Goal: Transaction & Acquisition: Purchase product/service

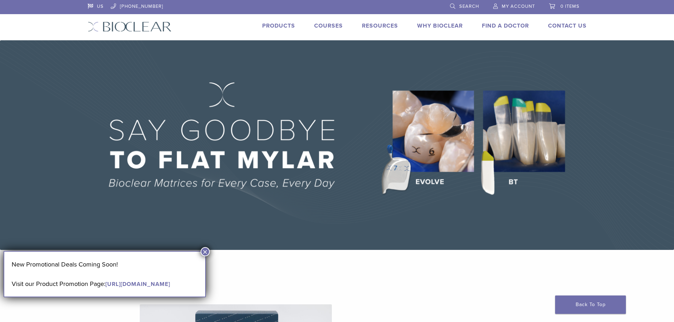
click at [504, 6] on span "My Account" at bounding box center [517, 7] width 33 height 6
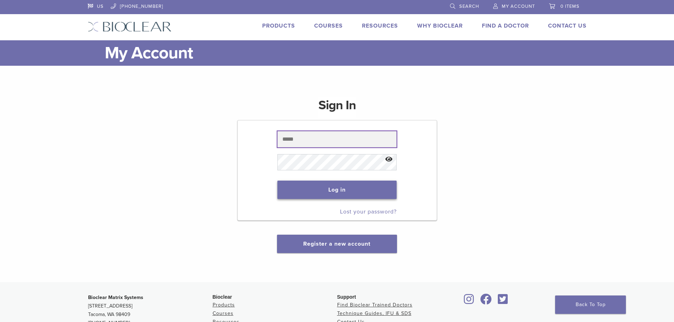
type input "**********"
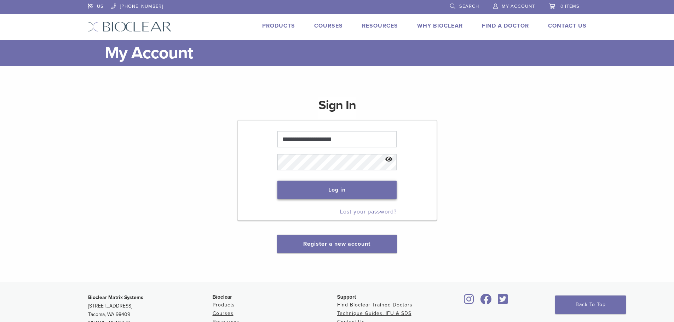
click at [338, 191] on button "Log in" at bounding box center [336, 190] width 119 height 18
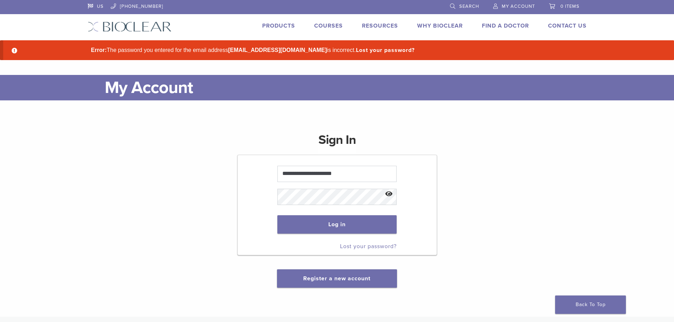
click at [388, 193] on button "Show password" at bounding box center [388, 194] width 15 height 18
click at [242, 195] on form "**********" at bounding box center [336, 205] width 199 height 100
click at [277, 215] on button "Log in" at bounding box center [336, 224] width 119 height 18
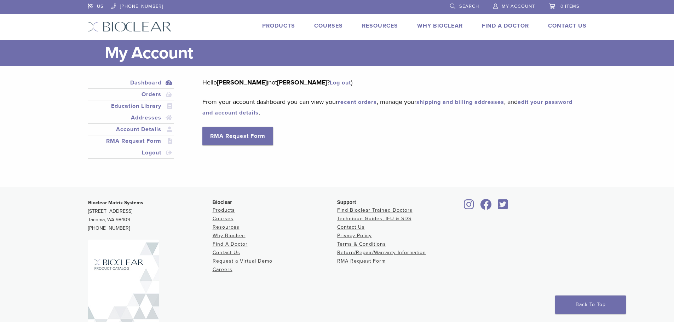
click at [294, 53] on h1 "My Account" at bounding box center [346, 52] width 482 height 25
click at [450, 4] on link "Search" at bounding box center [464, 5] width 29 height 11
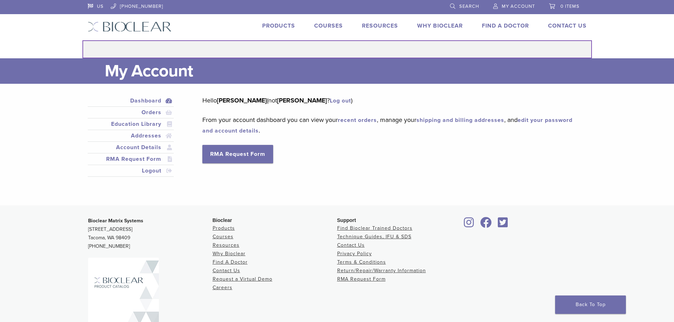
click at [111, 50] on input "Search for:" at bounding box center [336, 49] width 509 height 18
type input "*****"
click at [82, 40] on button "Search" at bounding box center [82, 40] width 0 height 0
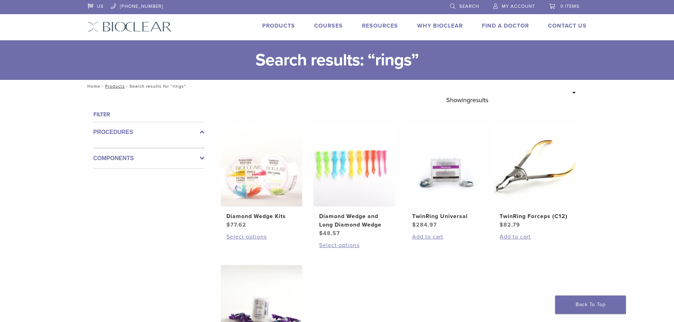
click at [93, 87] on link "Home" at bounding box center [92, 86] width 15 height 5
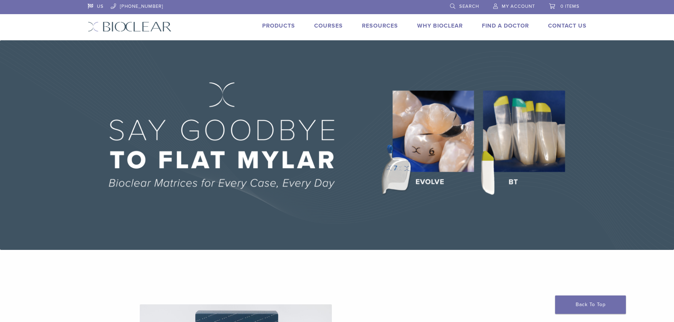
click at [508, 7] on span "My Account" at bounding box center [517, 7] width 33 height 6
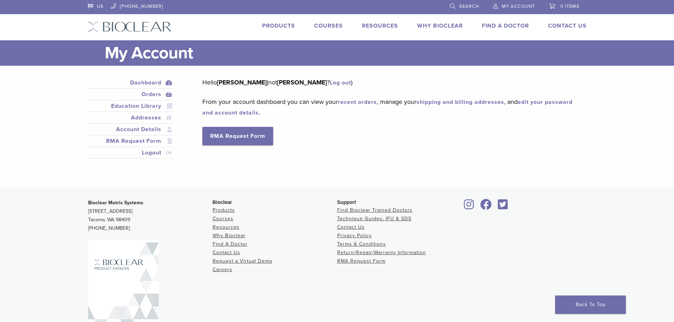
click at [152, 92] on link "Orders" at bounding box center [130, 94] width 83 height 8
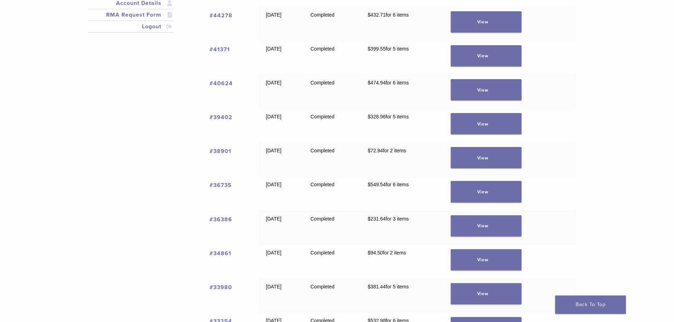
scroll to position [141, 0]
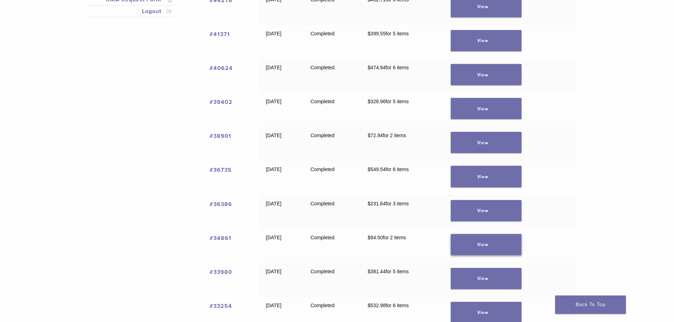
click at [491, 241] on link "View" at bounding box center [486, 244] width 71 height 21
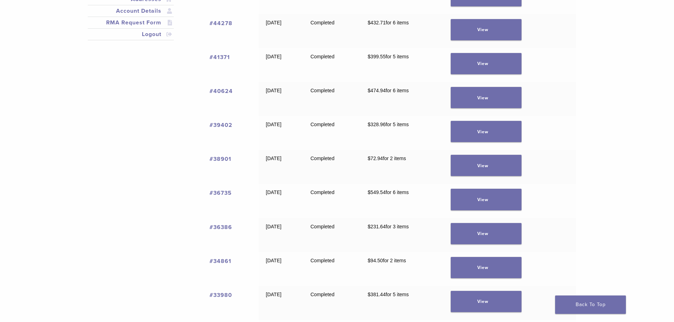
scroll to position [106, 0]
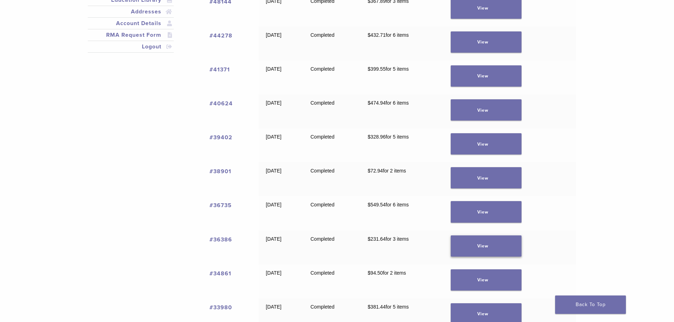
click at [496, 241] on link "View" at bounding box center [486, 246] width 71 height 21
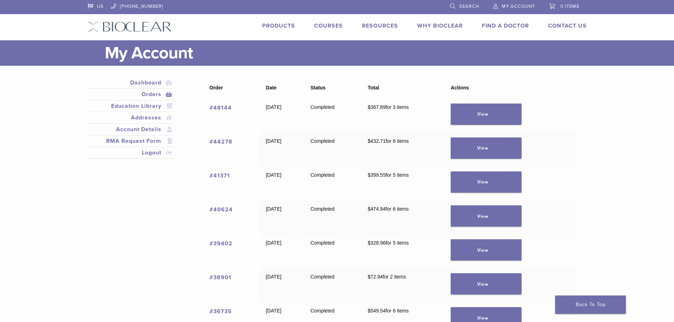
scroll to position [106, 0]
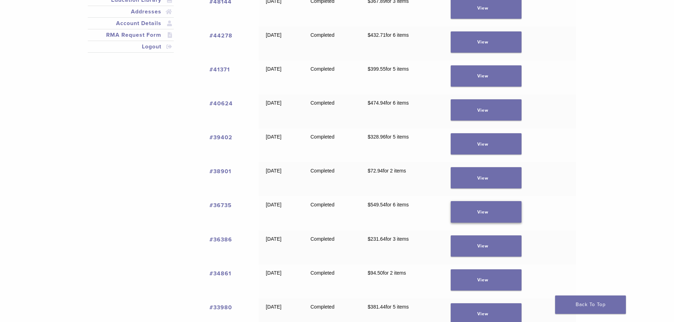
click at [518, 213] on link "View" at bounding box center [486, 211] width 71 height 21
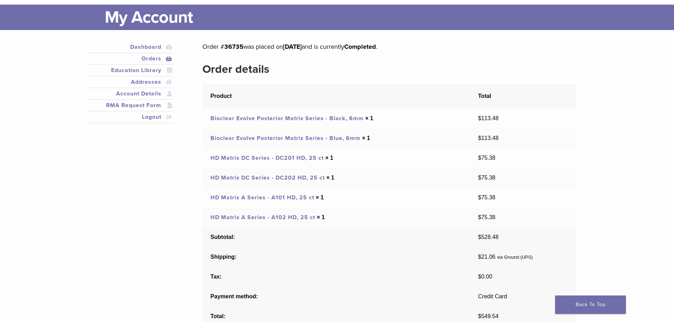
scroll to position [35, 0]
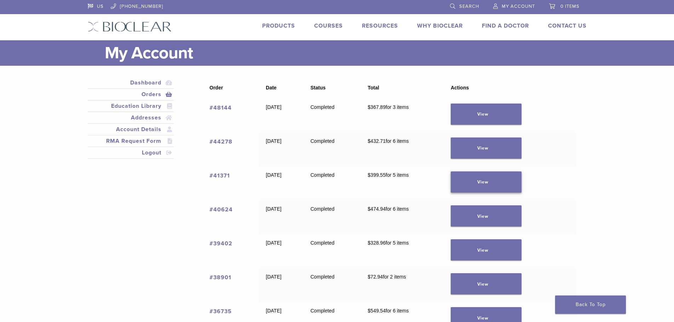
click at [510, 184] on link "View" at bounding box center [486, 182] width 71 height 21
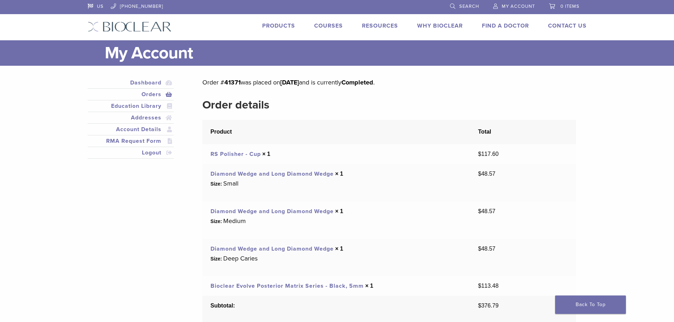
click at [465, 4] on span "Search" at bounding box center [469, 7] width 20 height 6
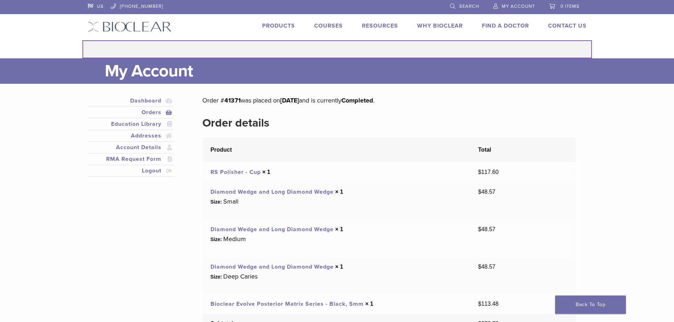
click at [139, 49] on input "Search for:" at bounding box center [336, 49] width 509 height 18
type input "*****"
click at [82, 40] on button "Search" at bounding box center [82, 40] width 0 height 0
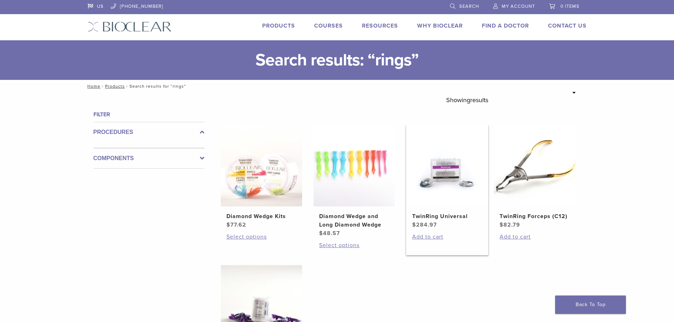
click at [446, 171] on img at bounding box center [446, 165] width 81 height 81
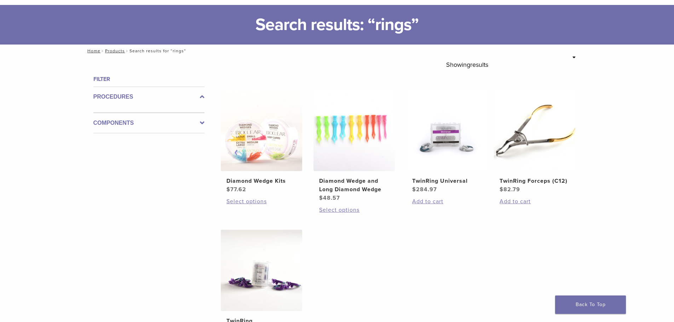
scroll to position [71, 0]
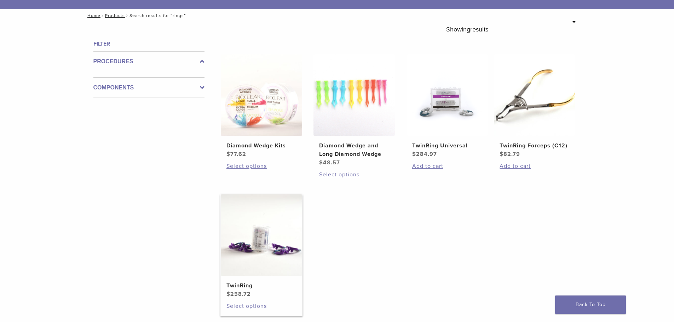
click at [259, 309] on link "Select options" at bounding box center [261, 306] width 70 height 8
click at [256, 305] on link "Select options" at bounding box center [261, 306] width 70 height 8
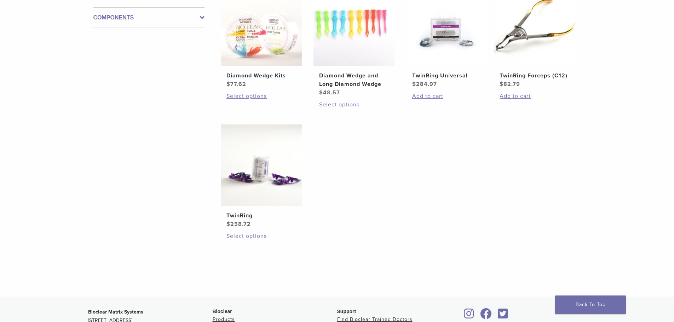
scroll to position [141, 0]
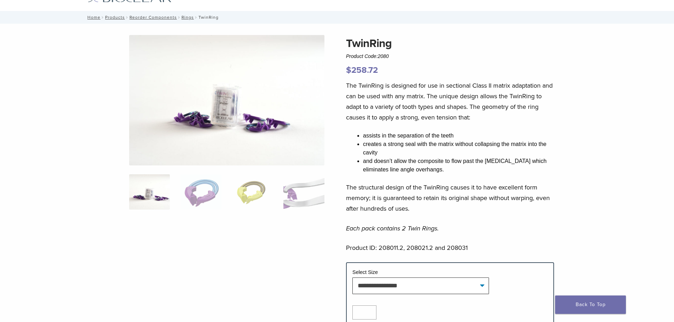
scroll to position [71, 0]
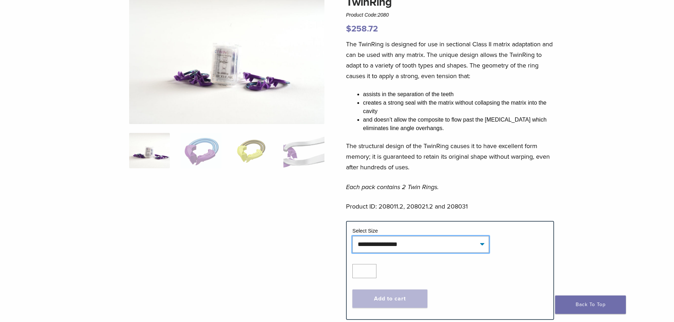
click at [483, 244] on select "**********" at bounding box center [420, 244] width 137 height 16
click at [285, 274] on div at bounding box center [226, 151] width 195 height 314
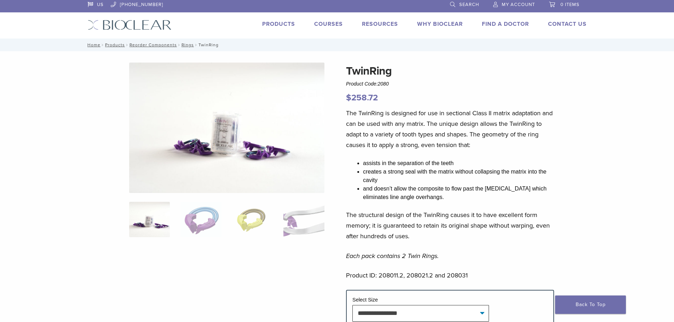
scroll to position [0, 0]
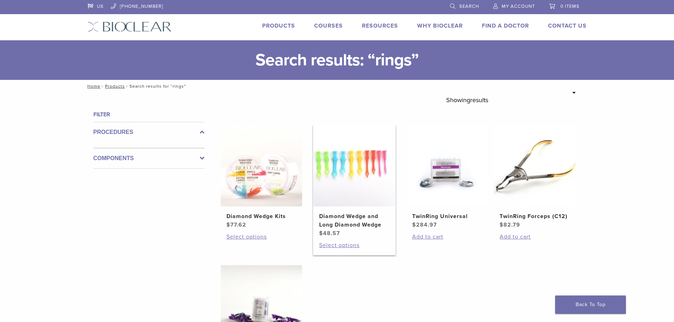
scroll to position [141, 0]
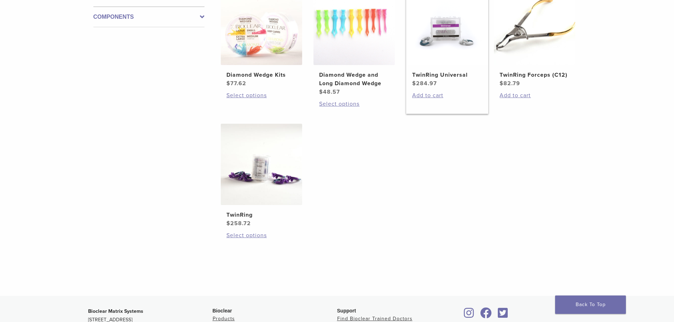
click at [447, 40] on img at bounding box center [446, 24] width 81 height 81
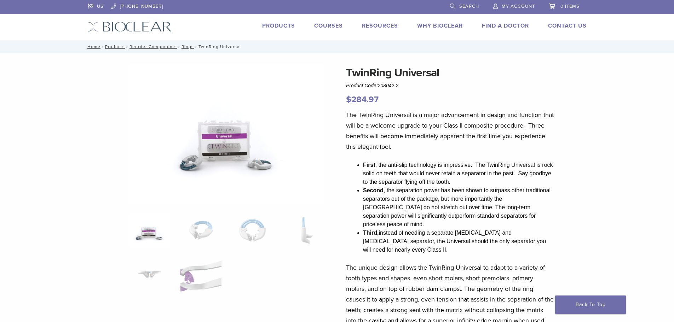
click at [359, 137] on p "The TwinRing Universal is a major advancement in design and function that will …" at bounding box center [450, 131] width 208 height 42
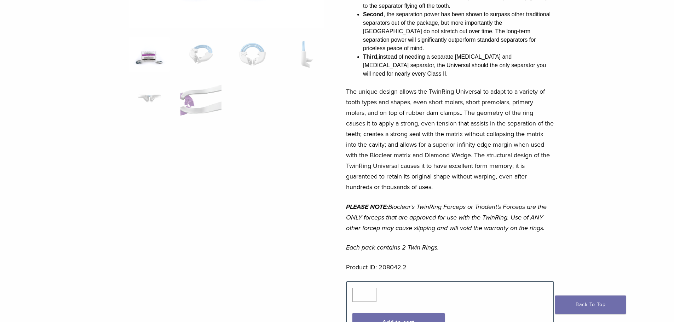
scroll to position [177, 0]
drag, startPoint x: 379, startPoint y: 228, endPoint x: 454, endPoint y: 228, distance: 75.0
click at [446, 242] on p "Each pack contains 2 Twin Rings." at bounding box center [450, 247] width 208 height 11
click at [454, 242] on p "Each pack contains 2 Twin Rings." at bounding box center [450, 247] width 208 height 11
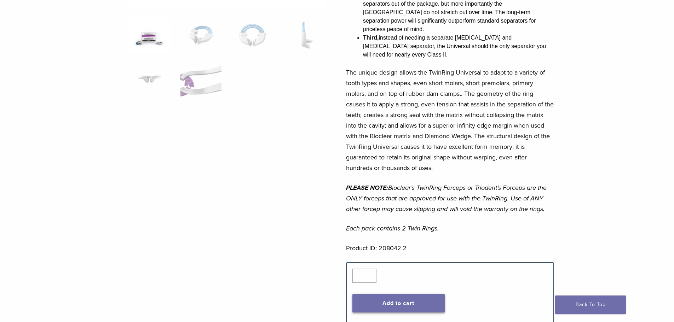
scroll to position [212, 0]
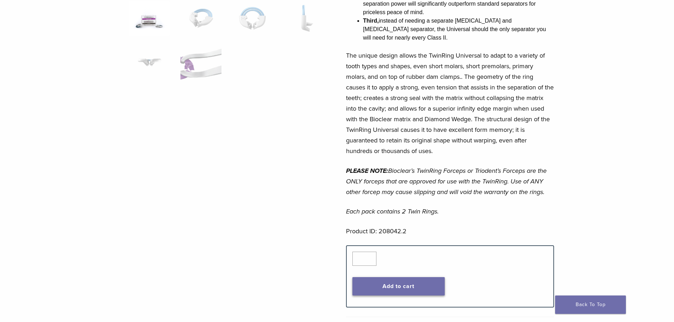
click at [395, 277] on button "Add to cart" at bounding box center [398, 286] width 92 height 18
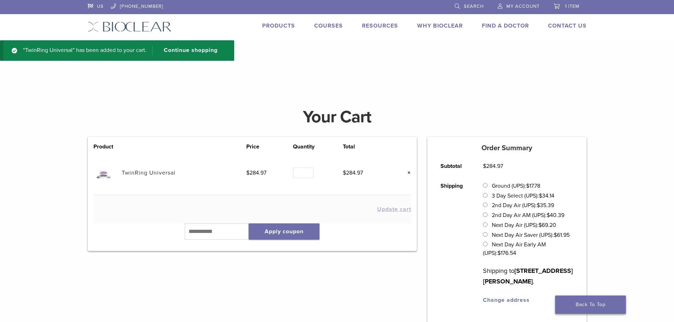
click at [608, 303] on link "Back To Top" at bounding box center [590, 305] width 71 height 18
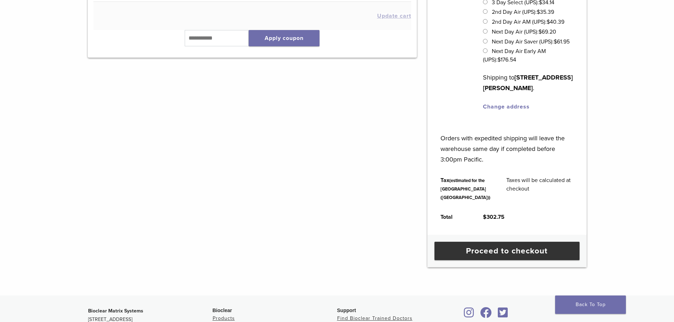
scroll to position [248, 0]
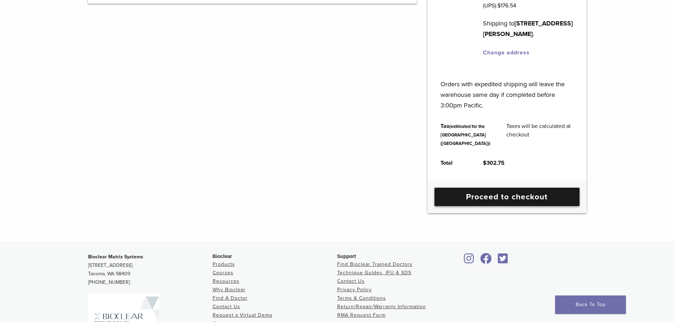
click at [502, 206] on link "Proceed to checkout" at bounding box center [506, 197] width 145 height 18
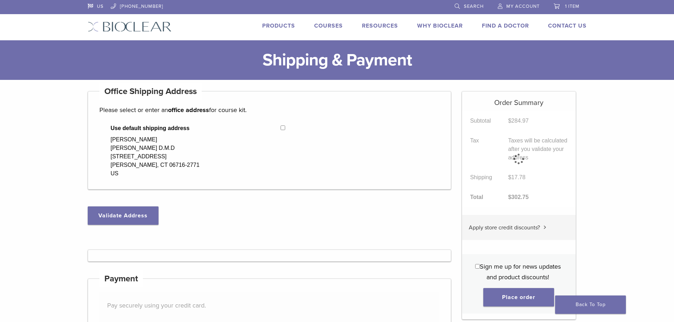
select select "**"
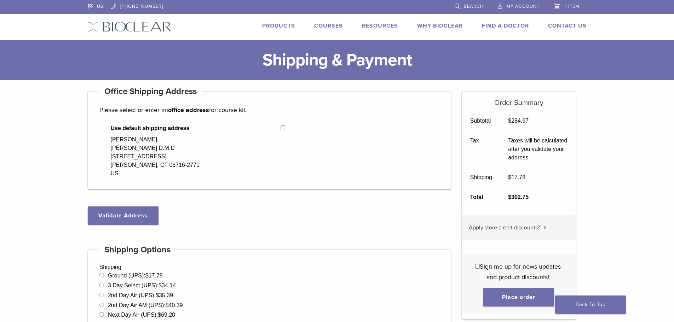
scroll to position [141, 0]
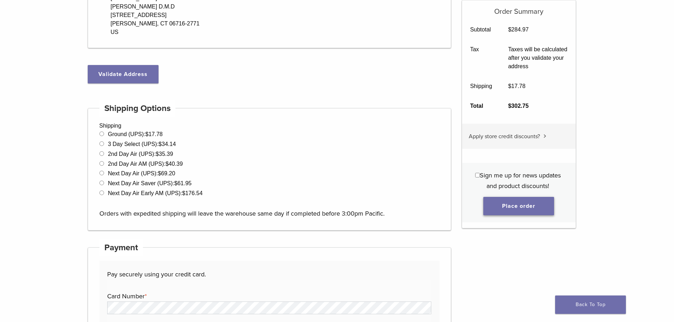
click at [501, 209] on button "Place order" at bounding box center [518, 206] width 71 height 18
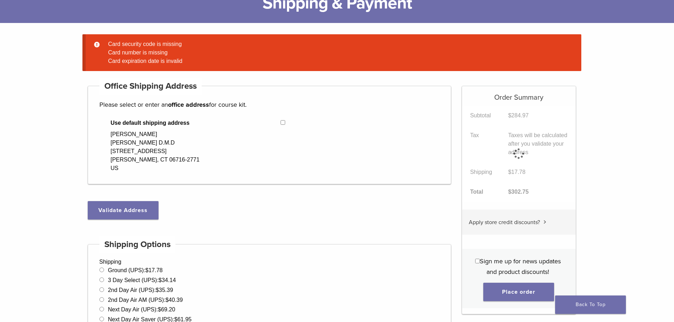
scroll to position [56, 0]
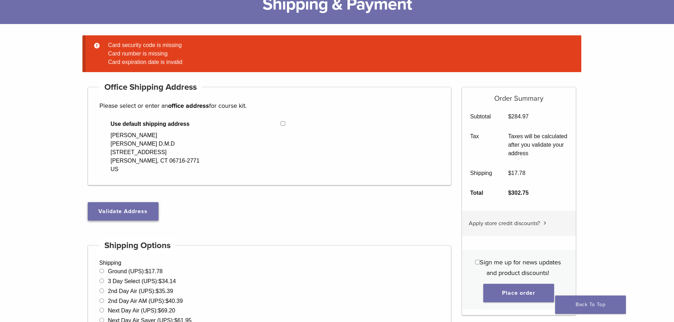
click at [111, 211] on button "Validate Address" at bounding box center [123, 211] width 71 height 18
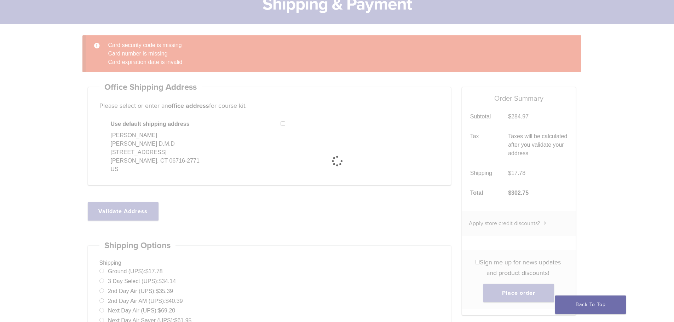
select select "**"
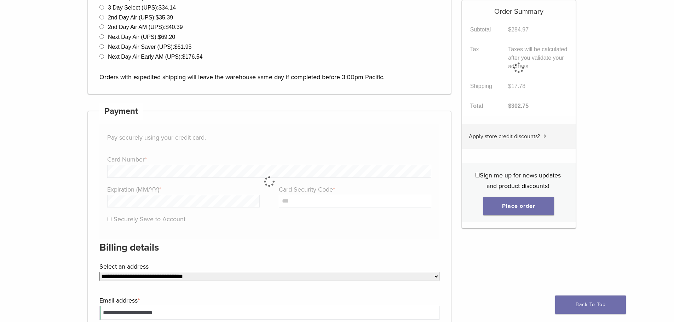
scroll to position [303, 0]
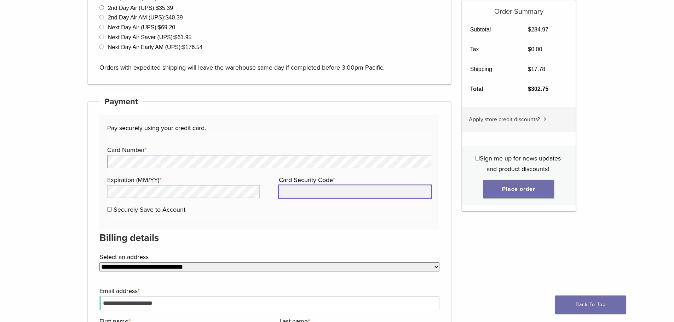
click at [318, 193] on input "Card Security Code *" at bounding box center [355, 191] width 152 height 13
click at [313, 191] on input "Card Security Code *" at bounding box center [355, 191] width 152 height 13
type input "***"
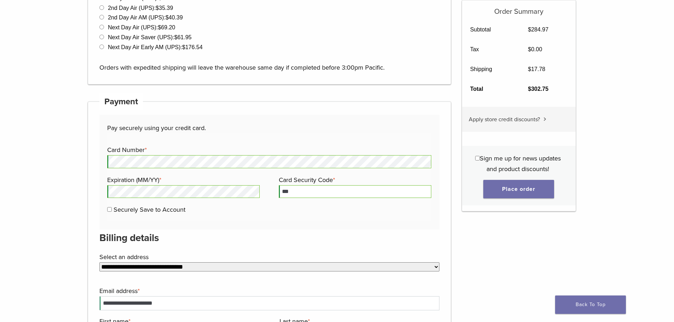
click at [272, 240] on h3 "Billing details" at bounding box center [269, 238] width 340 height 17
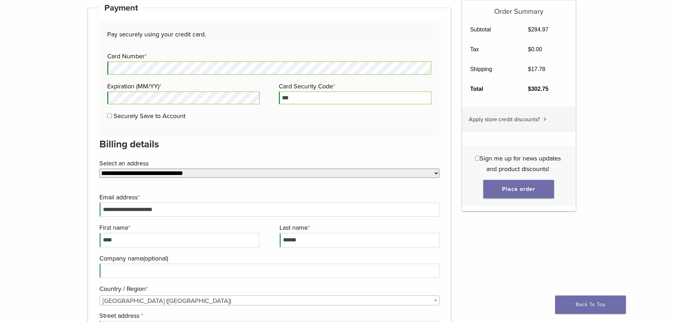
scroll to position [480, 0]
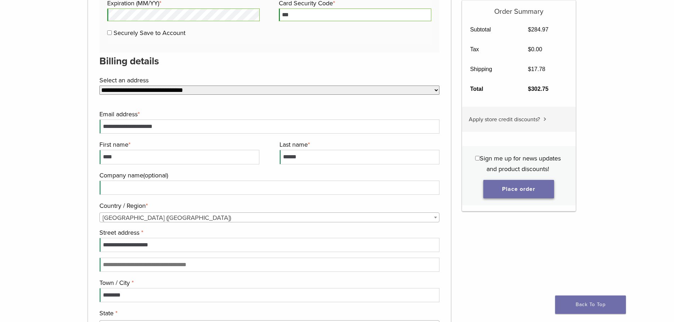
click at [523, 194] on button "Place order" at bounding box center [518, 189] width 71 height 18
